Goal: Navigation & Orientation: Understand site structure

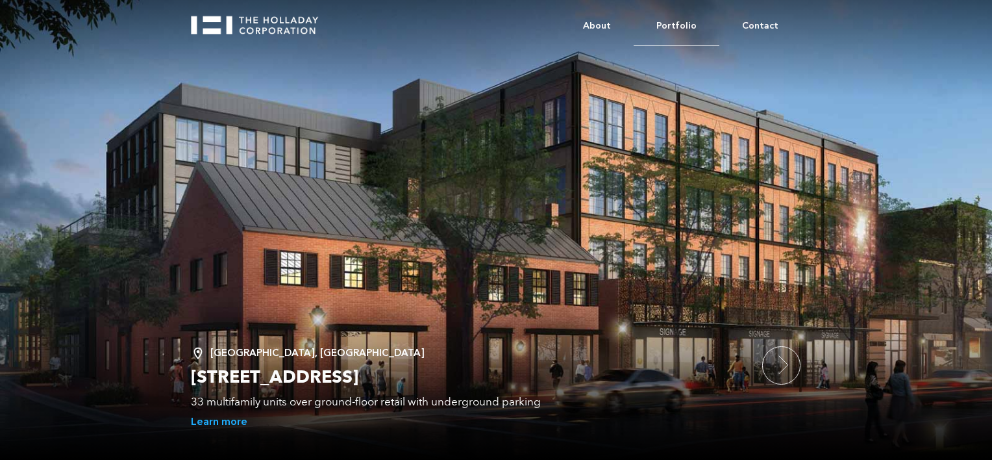
click at [687, 30] on link "Portfolio" at bounding box center [677, 26] width 86 height 40
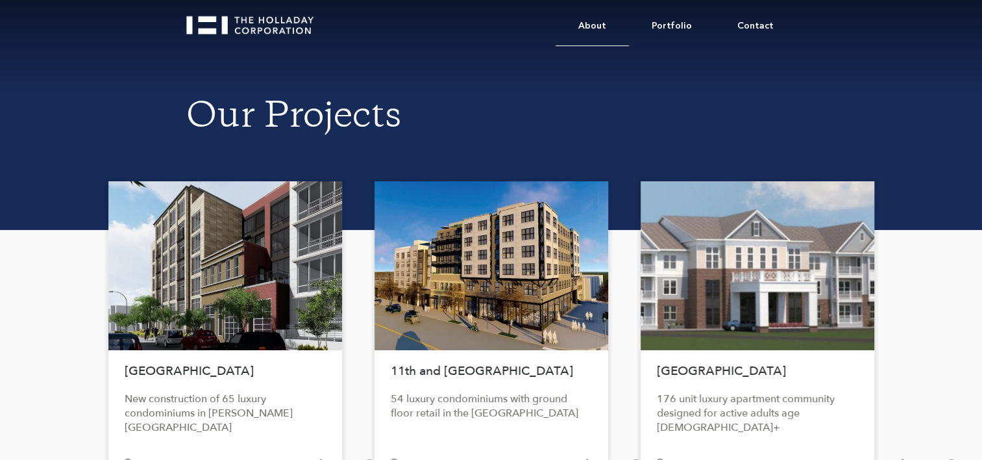
click at [601, 29] on link "About" at bounding box center [592, 26] width 73 height 40
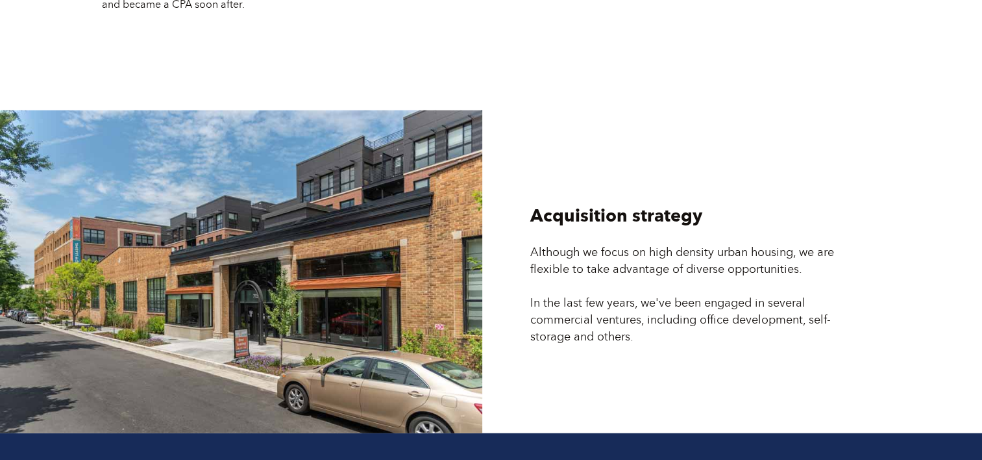
scroll to position [3311, 0]
